Goal: Transaction & Acquisition: Purchase product/service

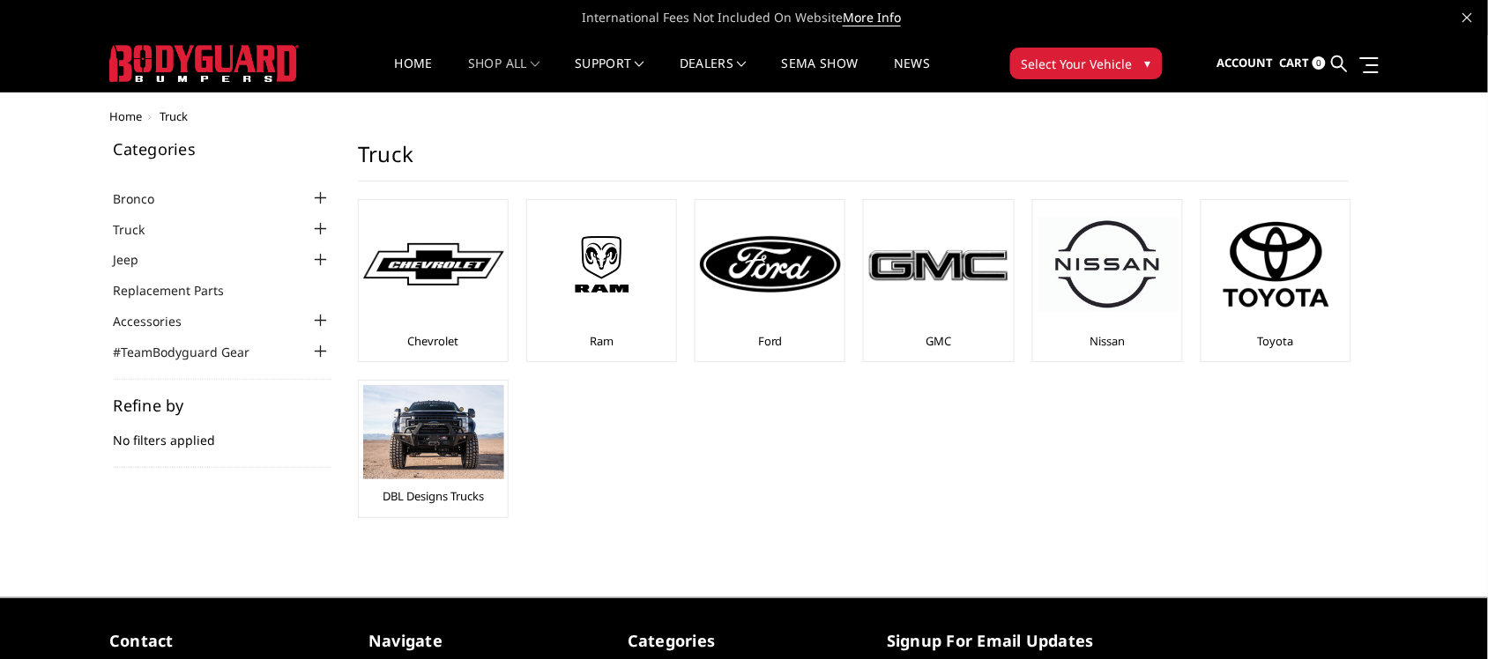
click at [1040, 60] on span "Select Your Vehicle" at bounding box center [1077, 64] width 111 height 19
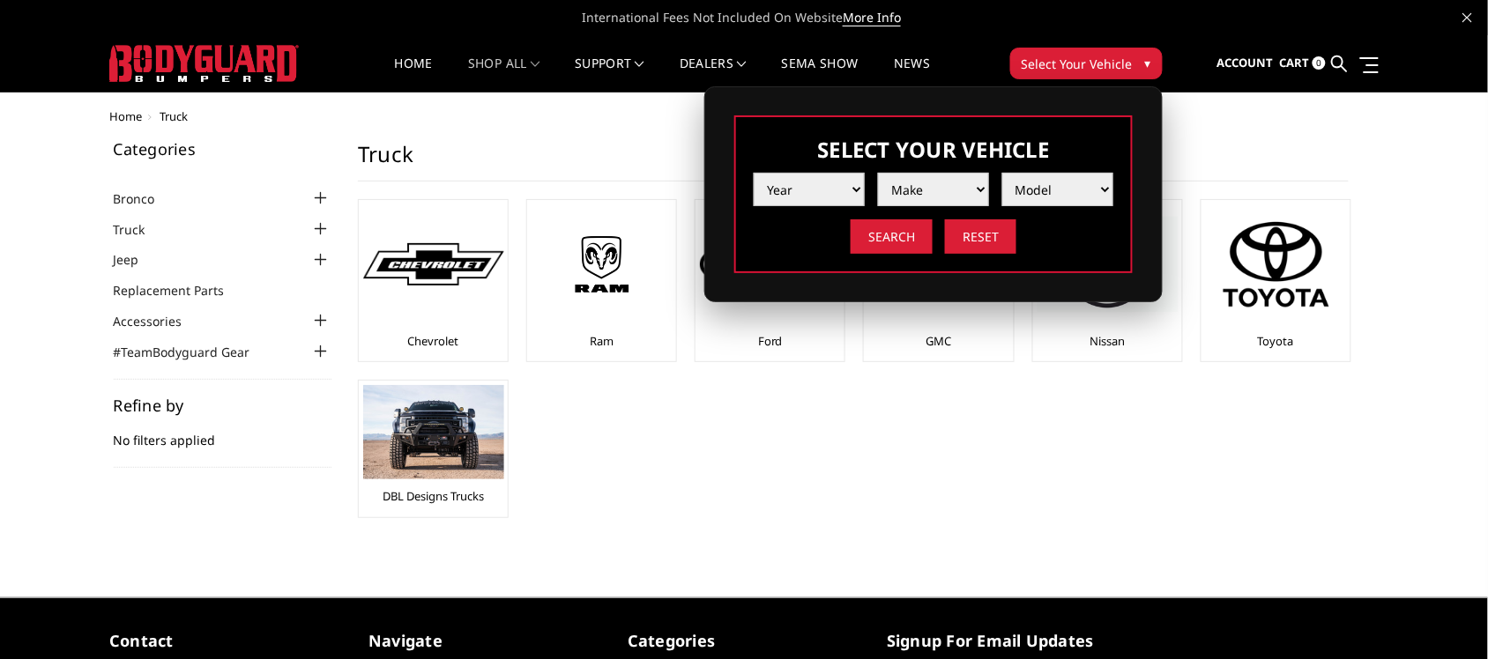
click at [836, 190] on select "Year 2025 2024 2023 2022 2021 2020 2019 2018 2017 2016 2015 2014 2013 2012 2011…" at bounding box center [809, 189] width 111 height 33
select select "yr_2021"
click at [754, 173] on select "Year 2025 2024 2023 2022 2021 2020 2019 2018 2017 2016 2015 2014 2013 2012 2011…" at bounding box center [809, 189] width 111 height 33
click at [935, 182] on select "Make Chevrolet Ford GMC Ram Toyota" at bounding box center [933, 189] width 111 height 33
select select "mk_gmc"
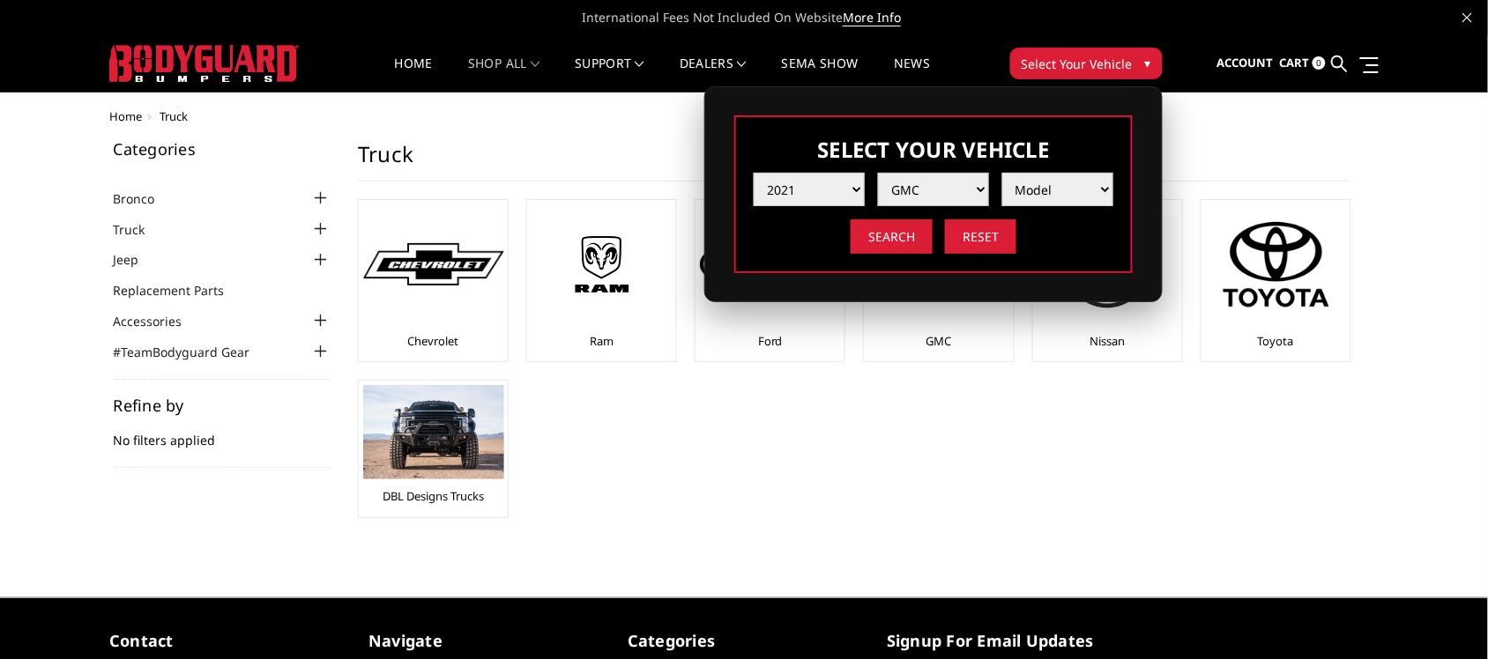
click at [878, 173] on select "Make Chevrolet Ford GMC Ram Toyota" at bounding box center [933, 189] width 111 height 33
click at [1049, 187] on select "Model Sierra 1500 Sierra 2500 / 3500" at bounding box center [1057, 189] width 111 height 33
select select "md_sierra-1500"
click at [1002, 173] on select "Model Sierra 1500 Sierra 2500 / 3500" at bounding box center [1057, 189] width 111 height 33
click at [895, 227] on input "Search" at bounding box center [892, 236] width 82 height 34
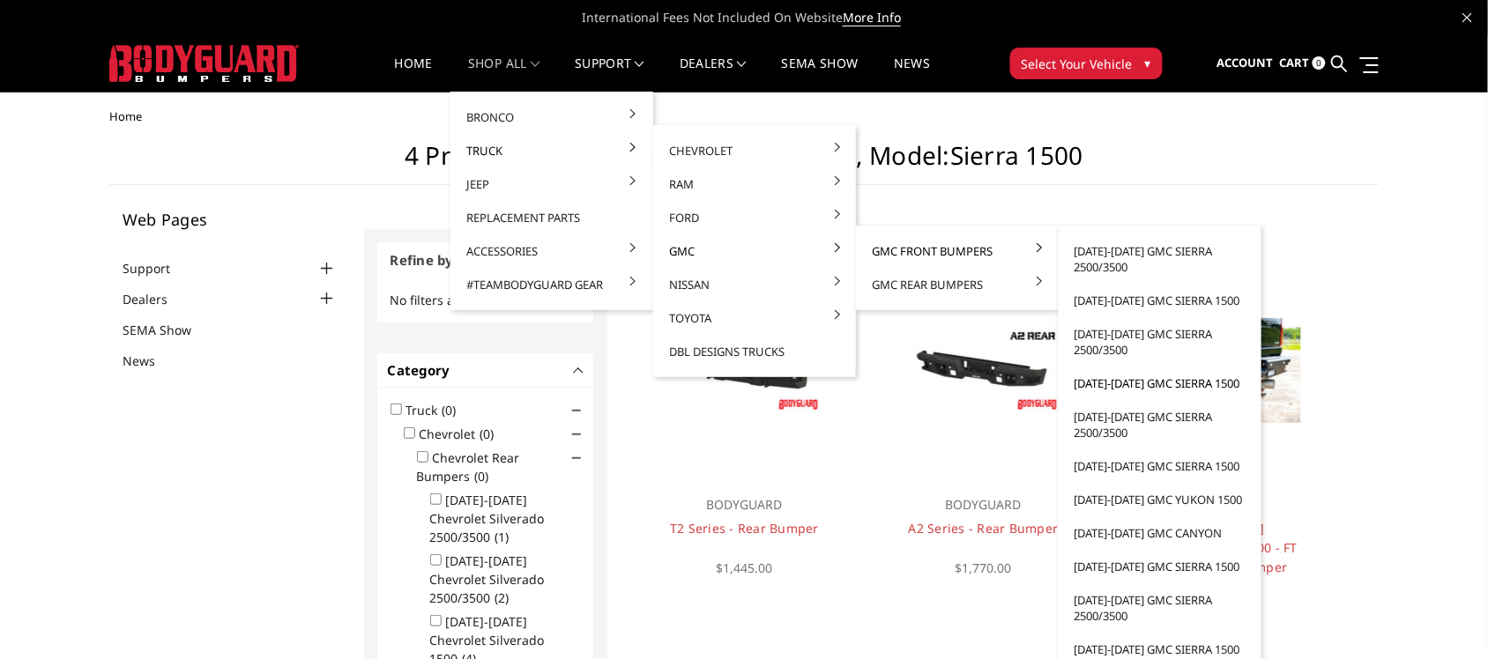
click at [1125, 380] on link "[DATE]-[DATE] GMC Sierra 1500" at bounding box center [1160, 383] width 189 height 33
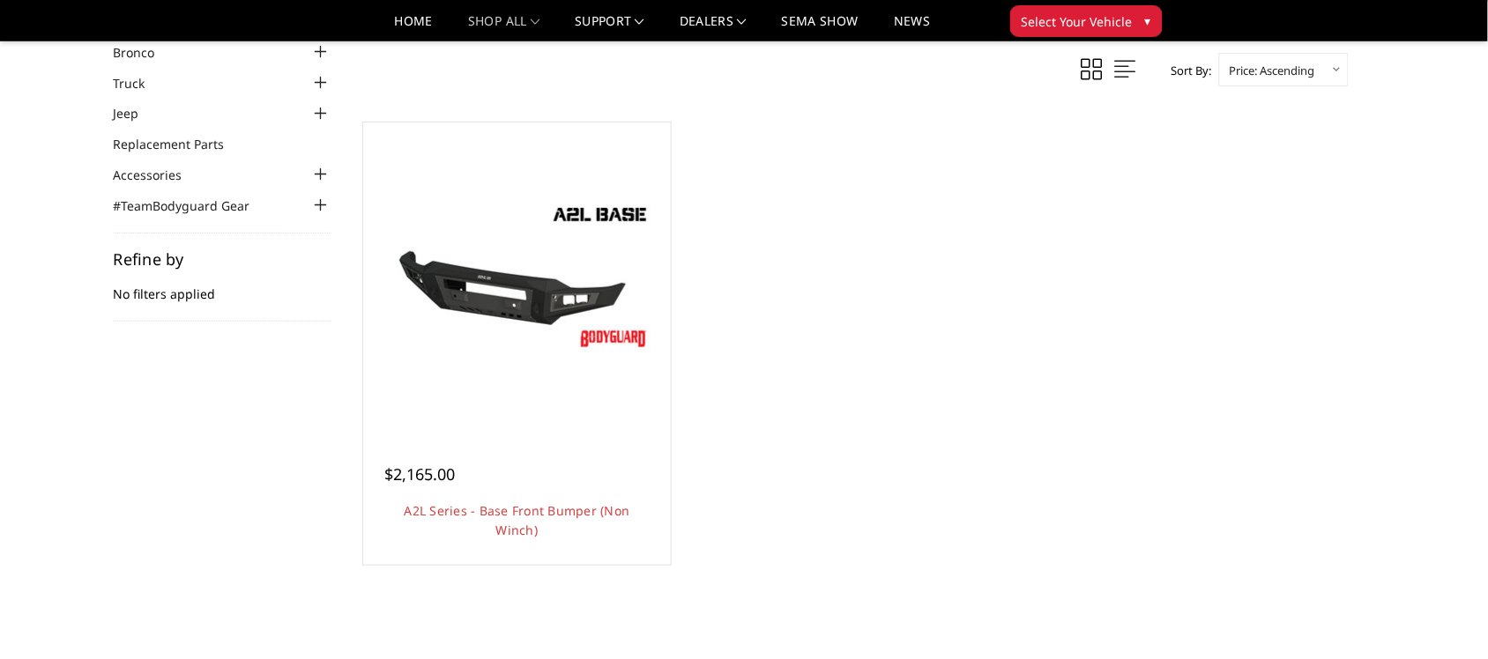
scroll to position [85, 0]
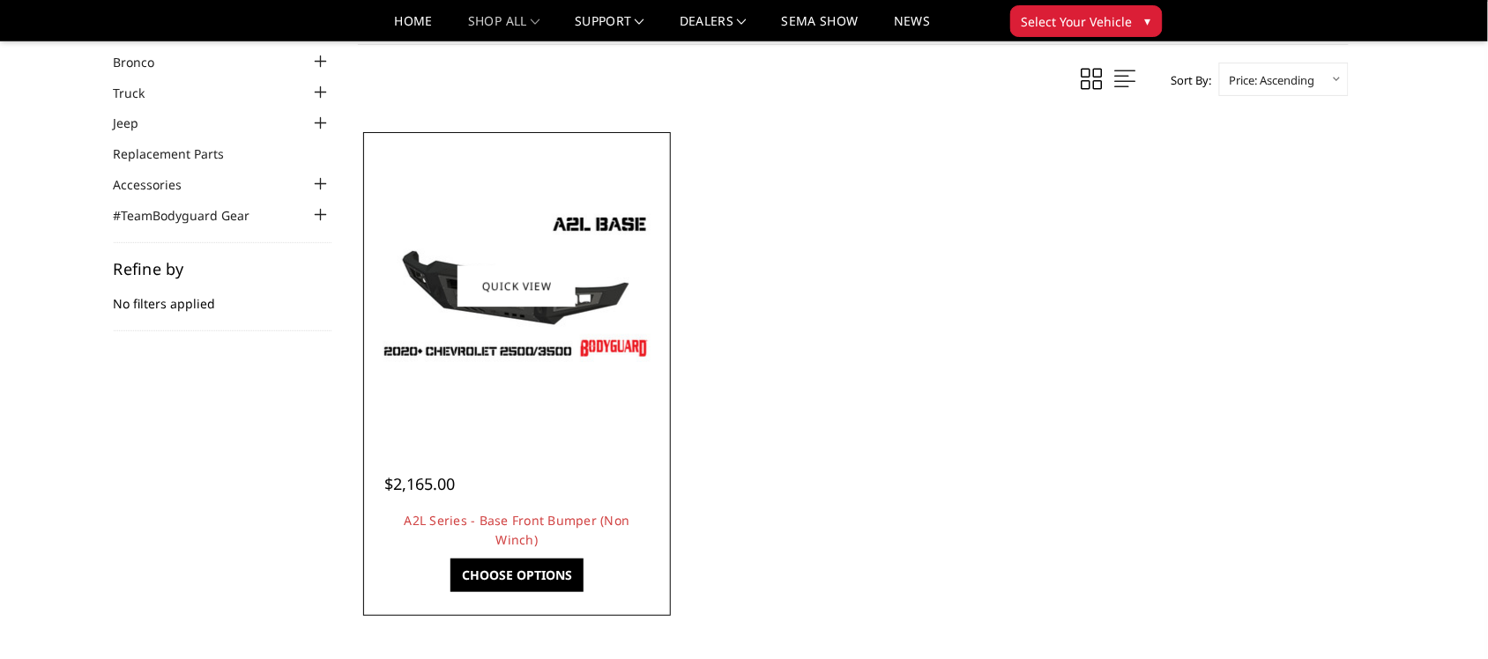
click at [531, 363] on img at bounding box center [516, 286] width 282 height 159
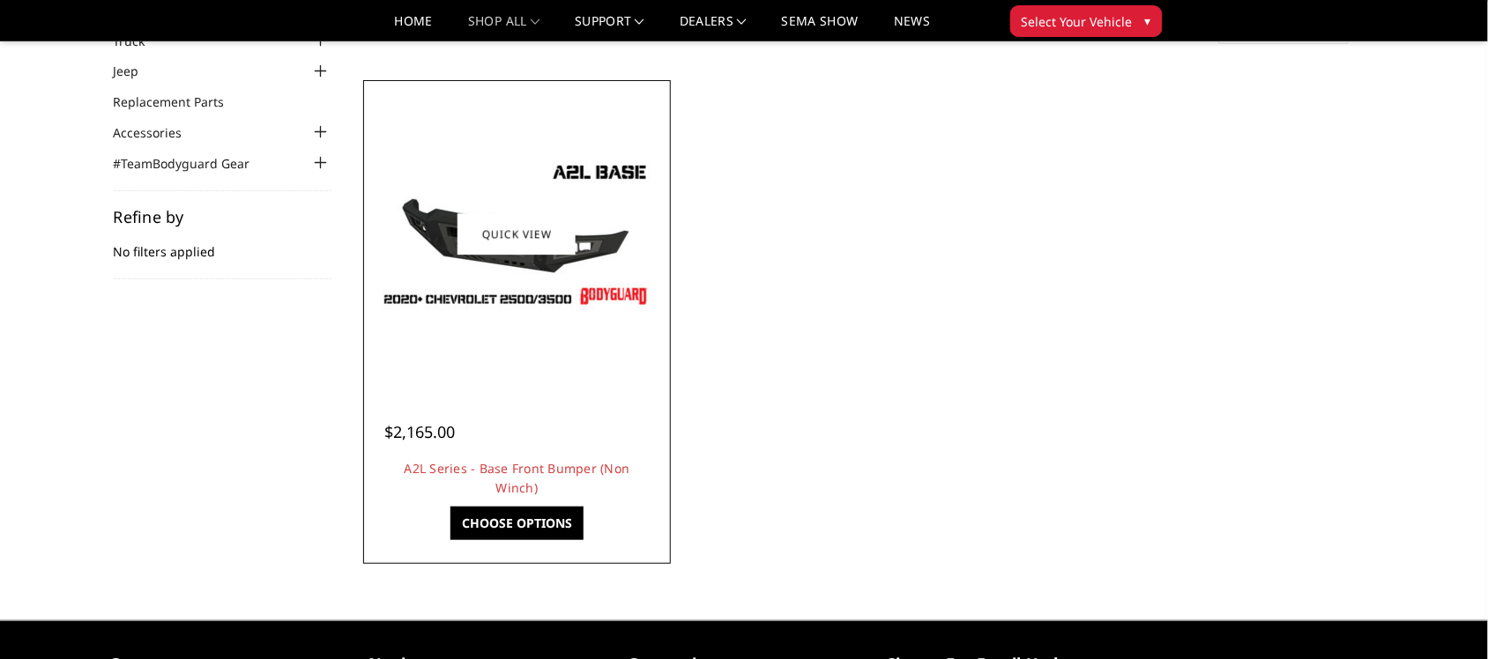
click at [536, 200] on div at bounding box center [518, 235] width 300 height 300
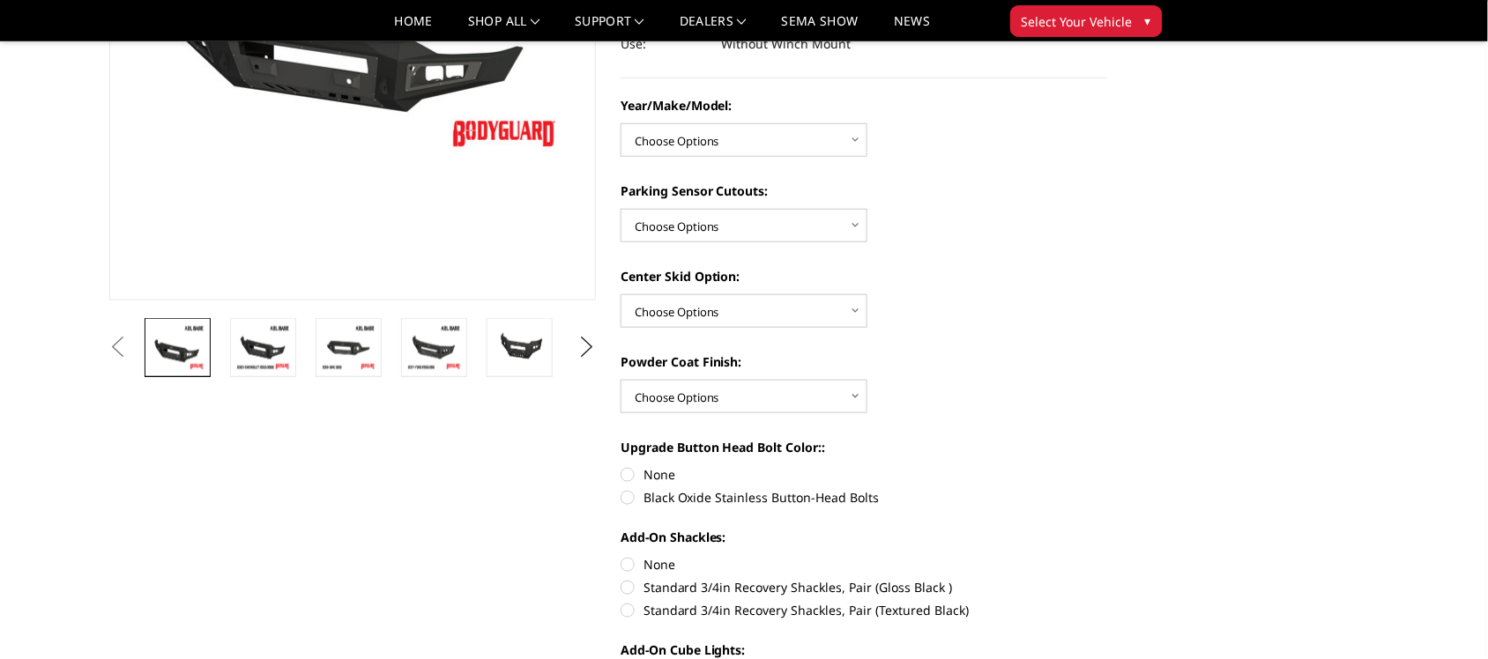
scroll to position [322, 0]
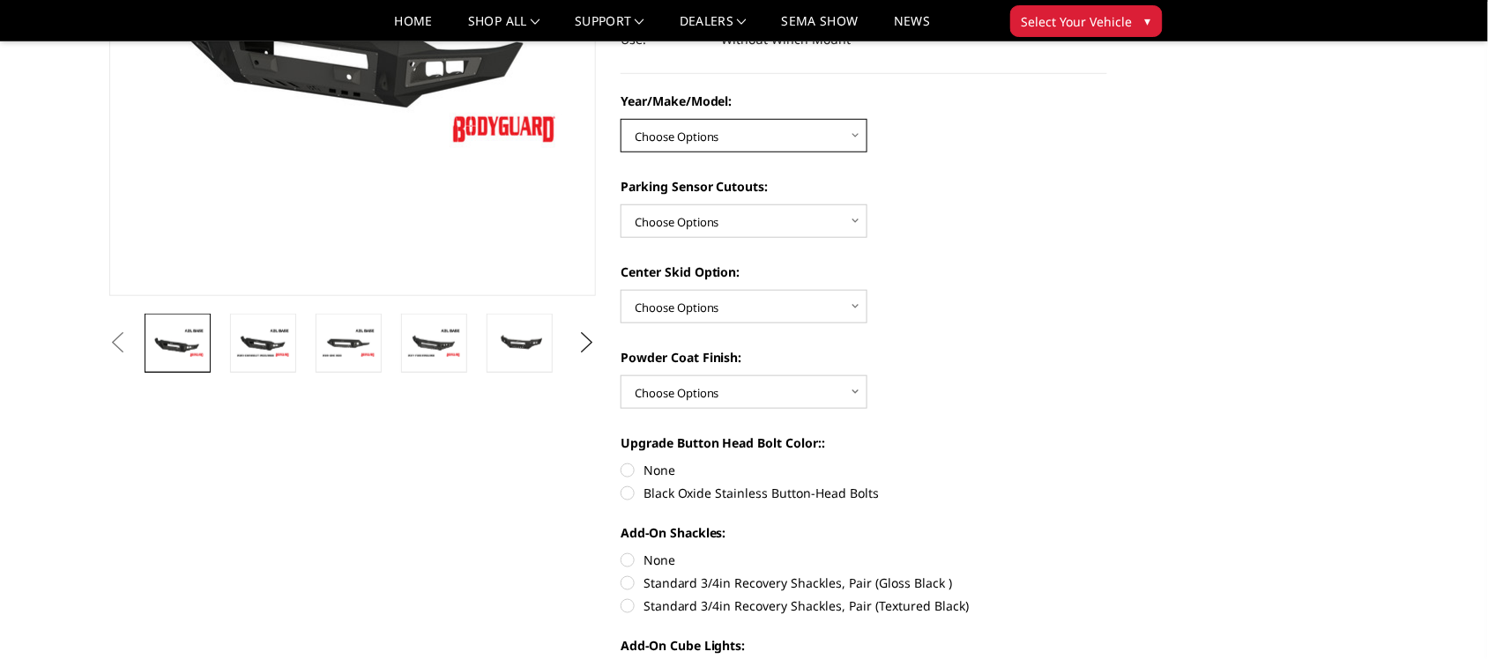
click at [814, 132] on select "Choose Options Chevrolet 15-19 2500/3500 Chevrolet 19-21 1500 Chevrolet 15-20 C…" at bounding box center [743, 135] width 247 height 33
select select "4331"
click at [620, 119] on select "Choose Options Chevrolet 15-19 2500/3500 Chevrolet 19-21 1500 Chevrolet 15-20 C…" at bounding box center [743, 135] width 247 height 33
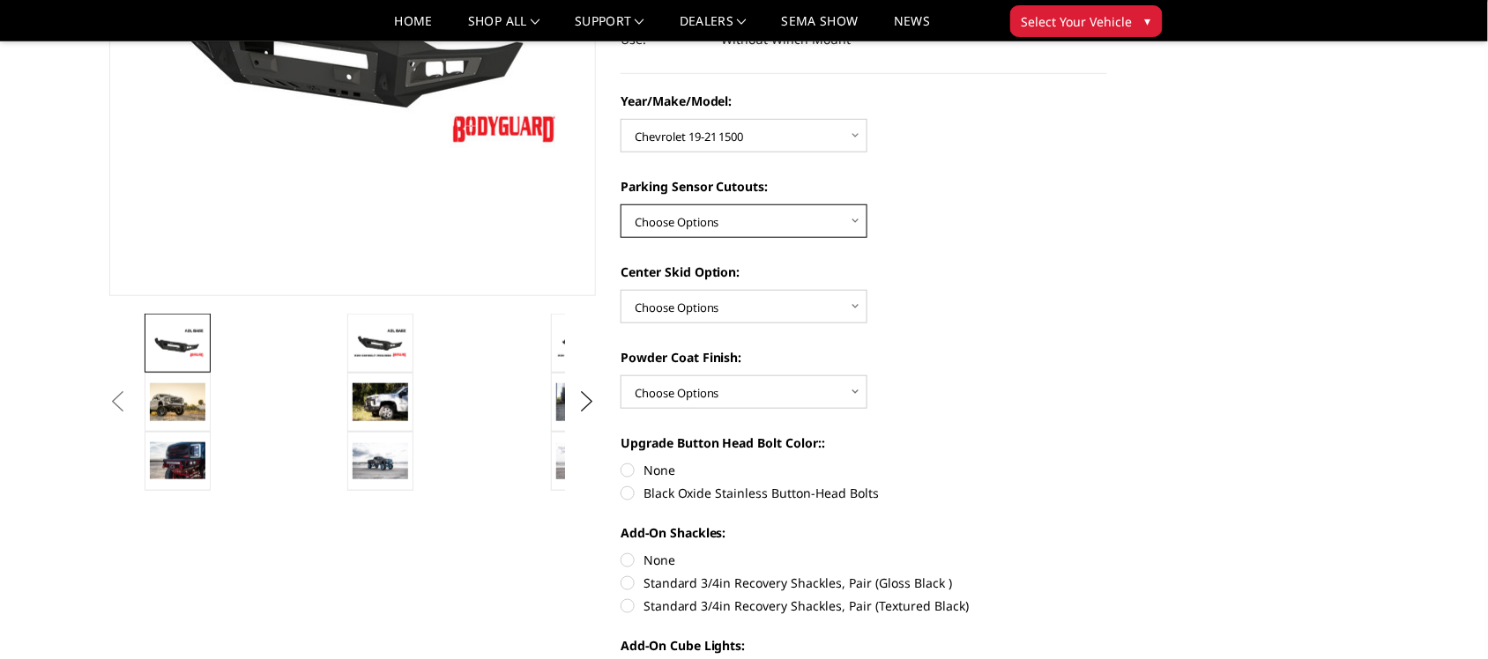
click at [795, 218] on select "Choose Options Yes - With Parking Sensor Cutouts No - Without Parking Sensor Cu…" at bounding box center [743, 220] width 247 height 33
select select "4328"
click at [620, 204] on select "Choose Options Yes - With Parking Sensor Cutouts No - Without Parking Sensor Cu…" at bounding box center [743, 220] width 247 height 33
click at [758, 298] on select "Choose Options Single Light Bar Cutout" at bounding box center [743, 306] width 247 height 33
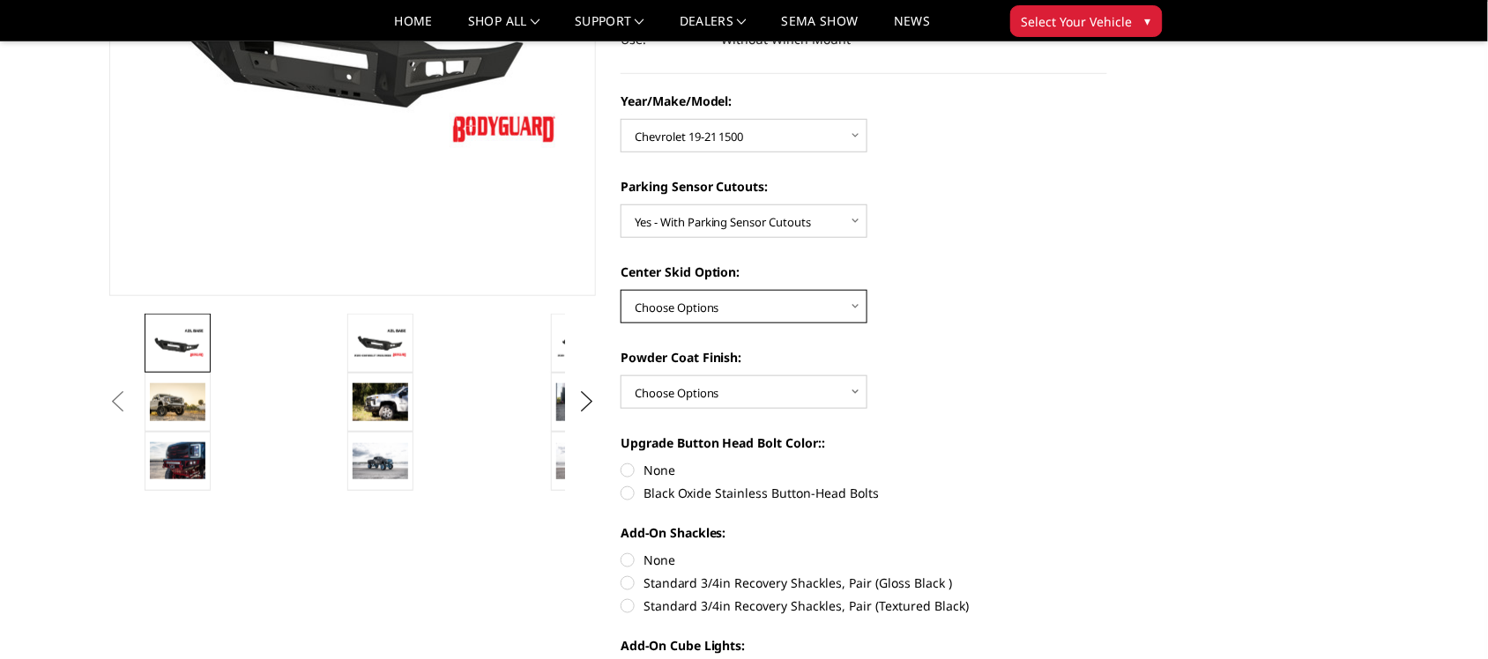
click at [754, 310] on select "Choose Options Single Light Bar Cutout" at bounding box center [743, 306] width 247 height 33
select select "4304"
click at [620, 290] on select "Choose Options Single Light Bar Cutout" at bounding box center [743, 306] width 247 height 33
click at [746, 385] on select "Choose Options Bare metal (included) Texture Black Powder Coat" at bounding box center [743, 391] width 247 height 33
select select "4286"
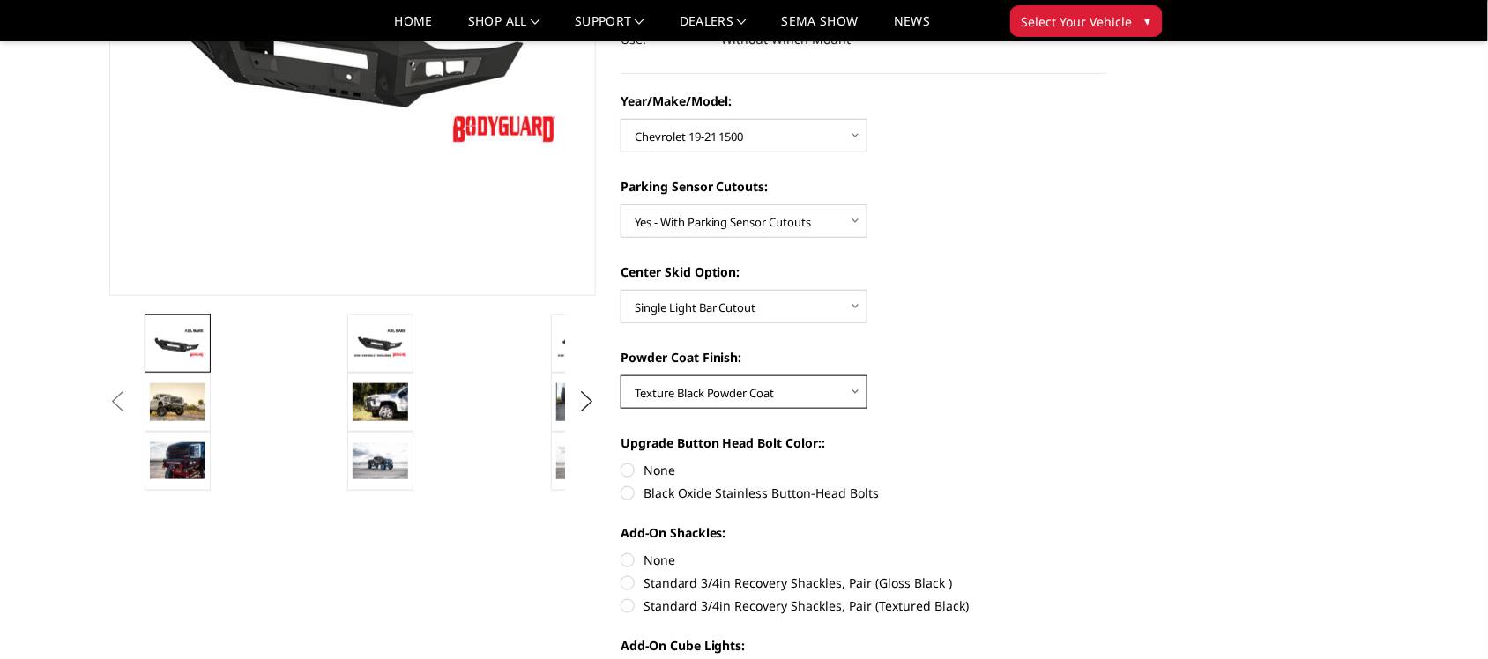
click at [620, 375] on select "Choose Options Bare metal (included) Texture Black Powder Coat" at bounding box center [743, 391] width 247 height 33
click at [578, 394] on button "Next" at bounding box center [587, 402] width 26 height 26
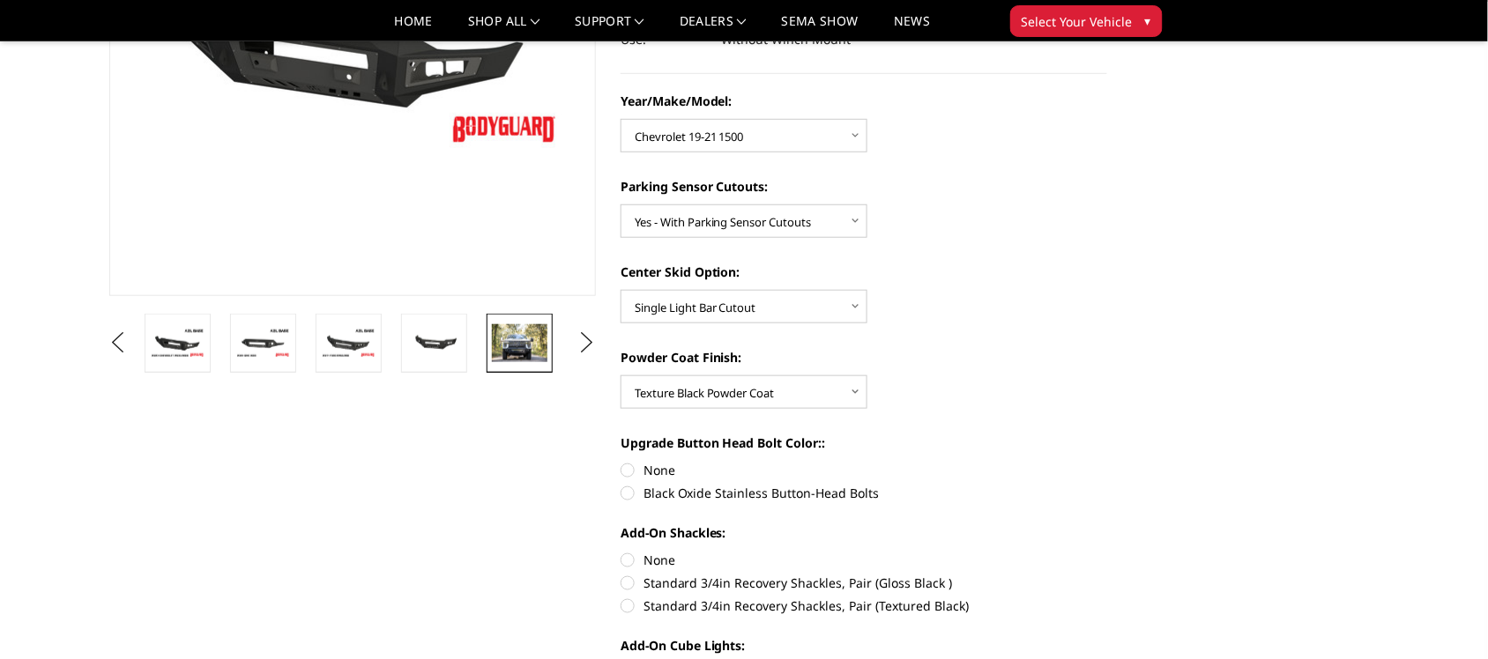
click at [531, 341] on img at bounding box center [520, 342] width 56 height 37
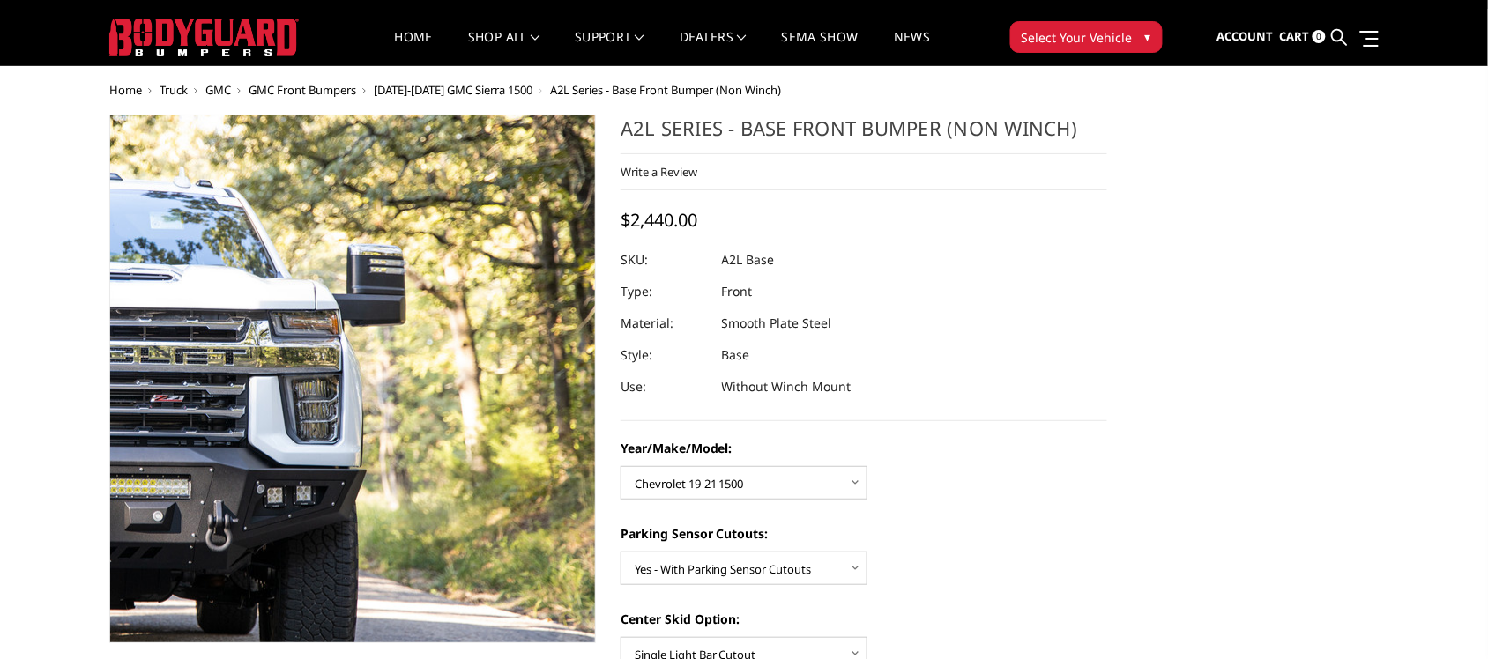
scroll to position [0, 0]
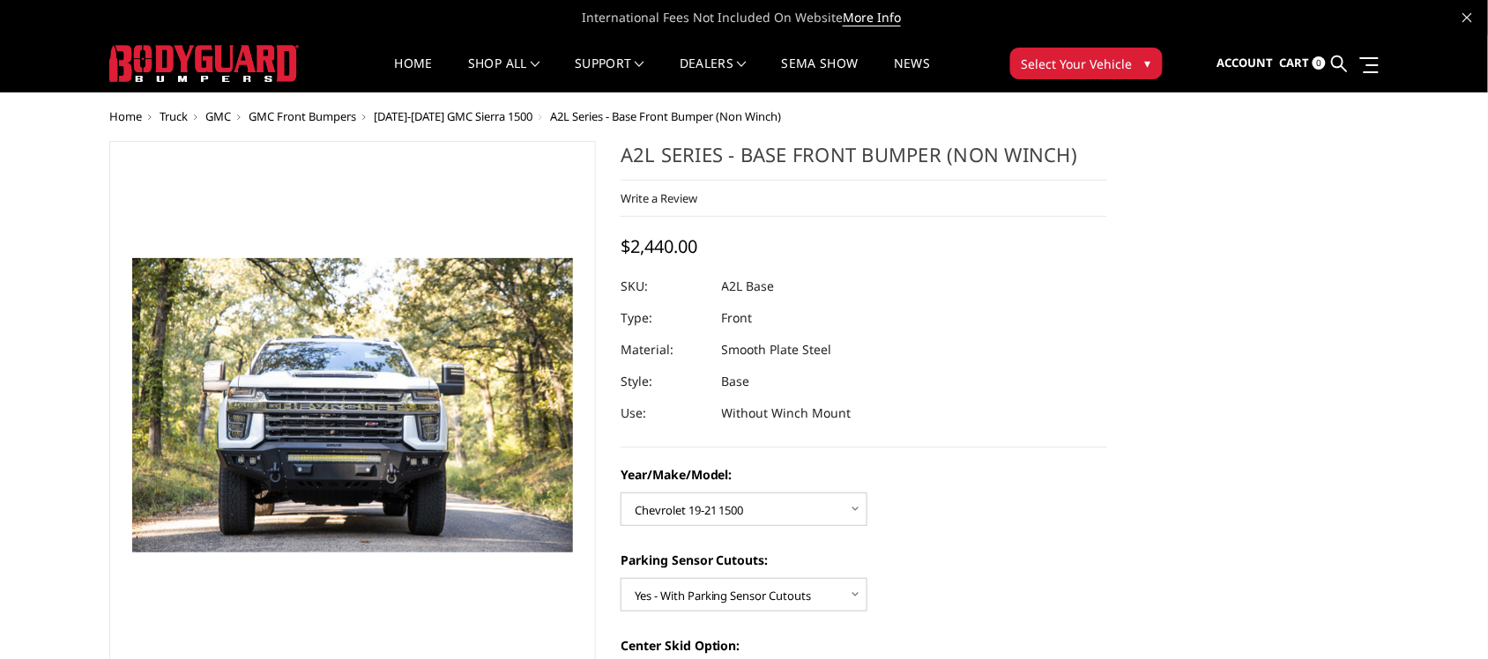
click at [476, 111] on span "[DATE]-[DATE] GMC Sierra 1500" at bounding box center [453, 116] width 159 height 16
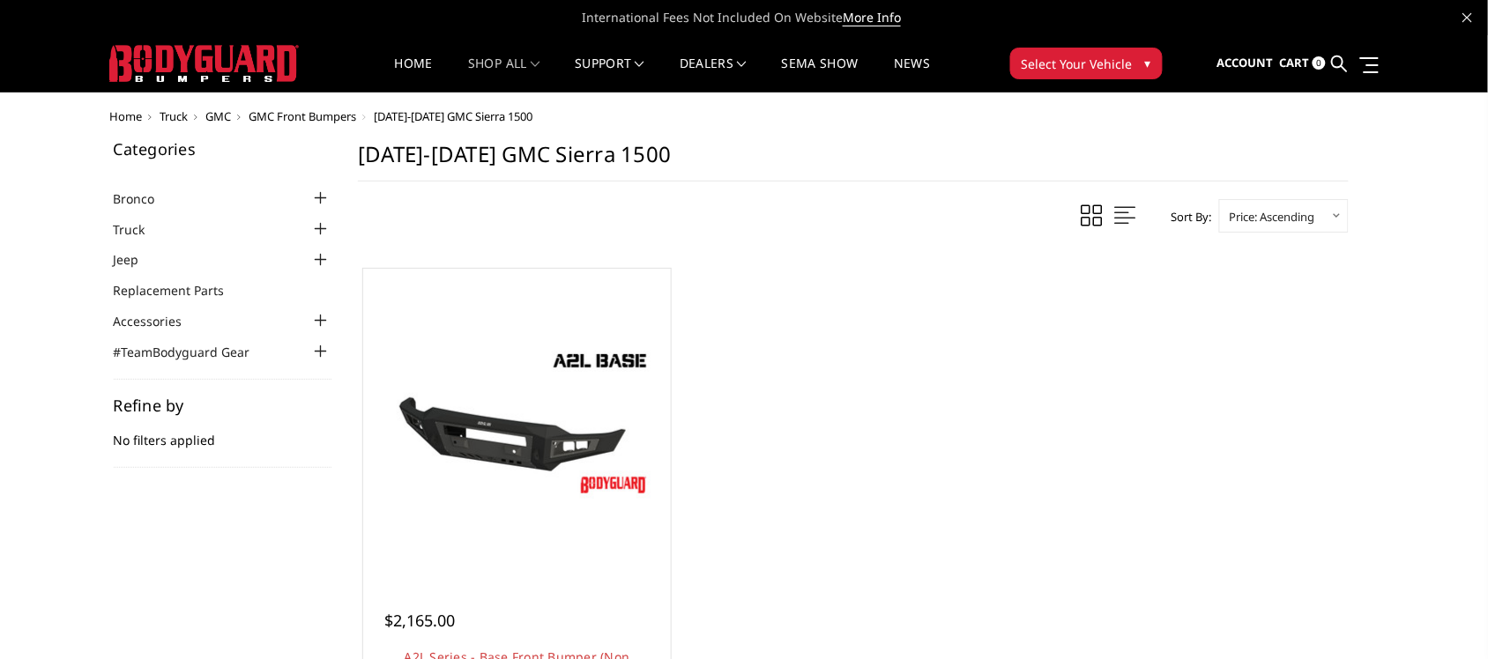
click at [318, 222] on div at bounding box center [320, 229] width 21 height 21
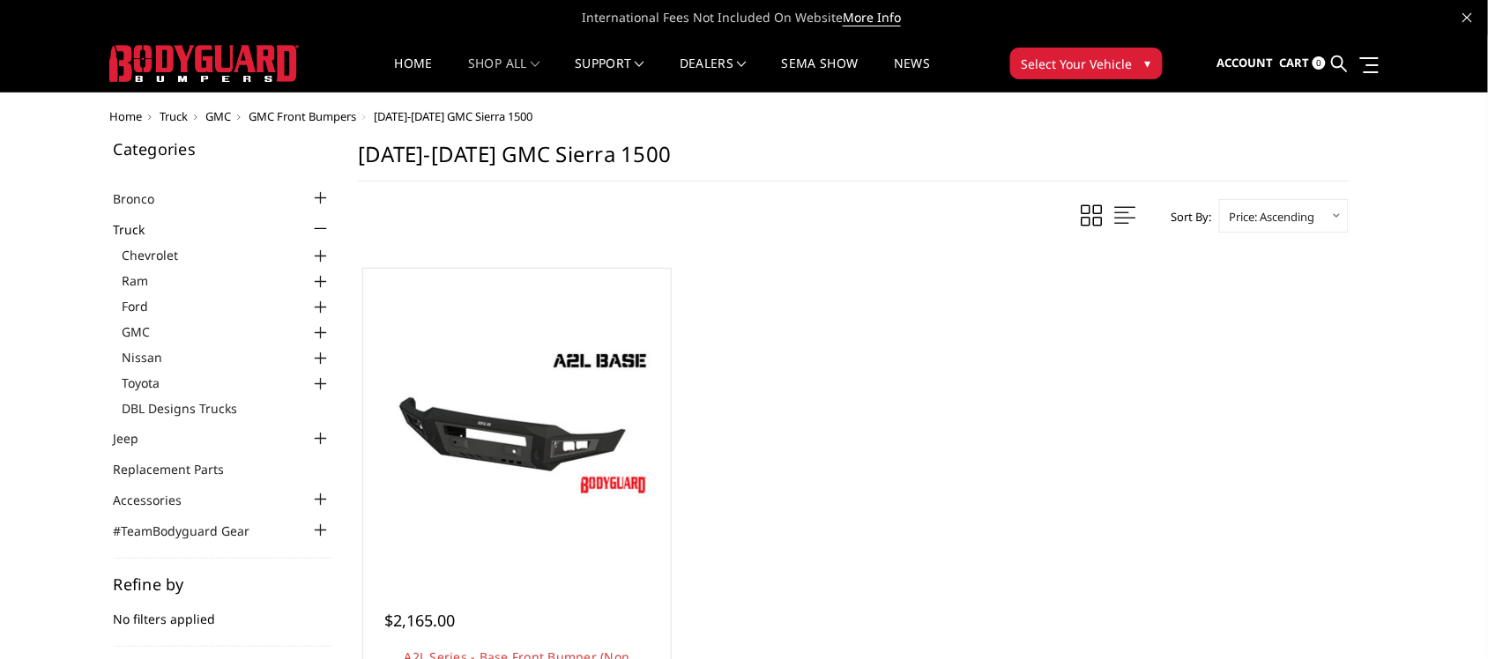
click at [322, 327] on div at bounding box center [320, 333] width 21 height 21
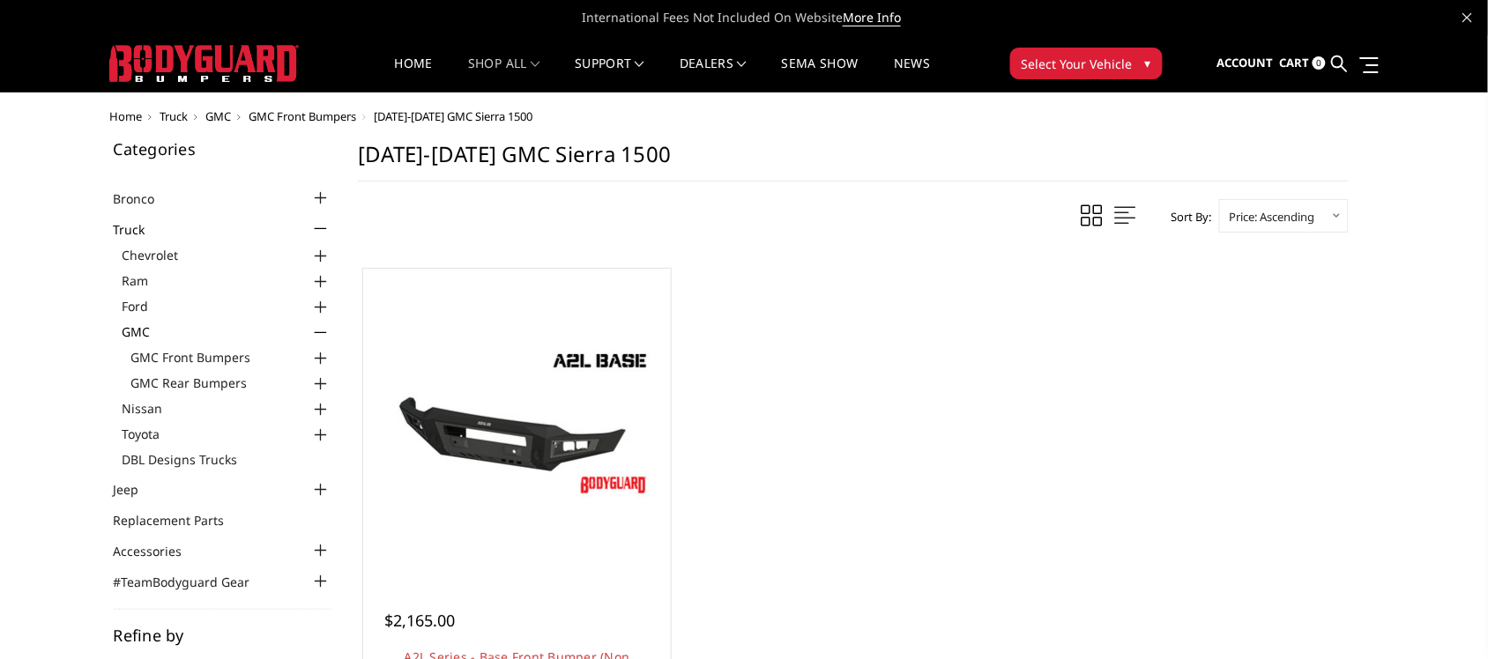
click at [324, 357] on div at bounding box center [320, 358] width 21 height 21
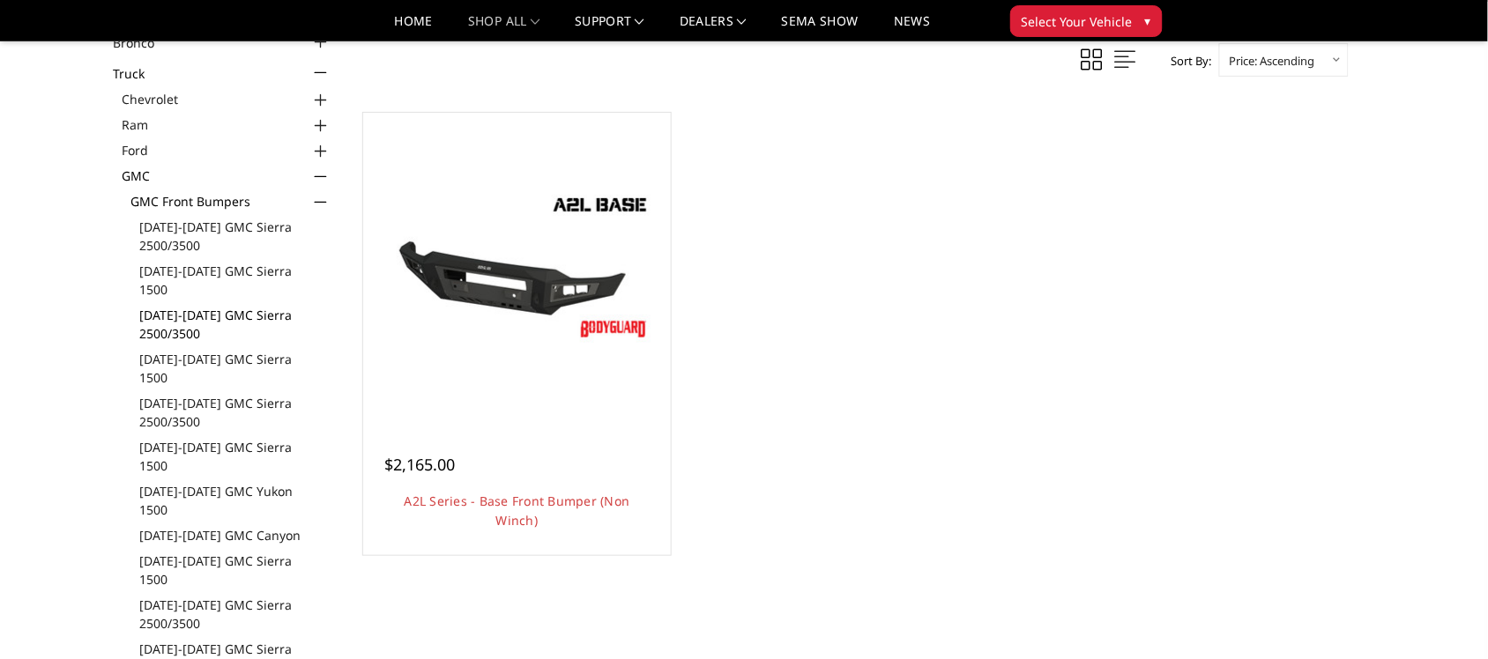
scroll to position [102, 0]
click at [207, 352] on link "[DATE]-[DATE] GMC Sierra 1500" at bounding box center [236, 370] width 192 height 37
